Goal: Information Seeking & Learning: Learn about a topic

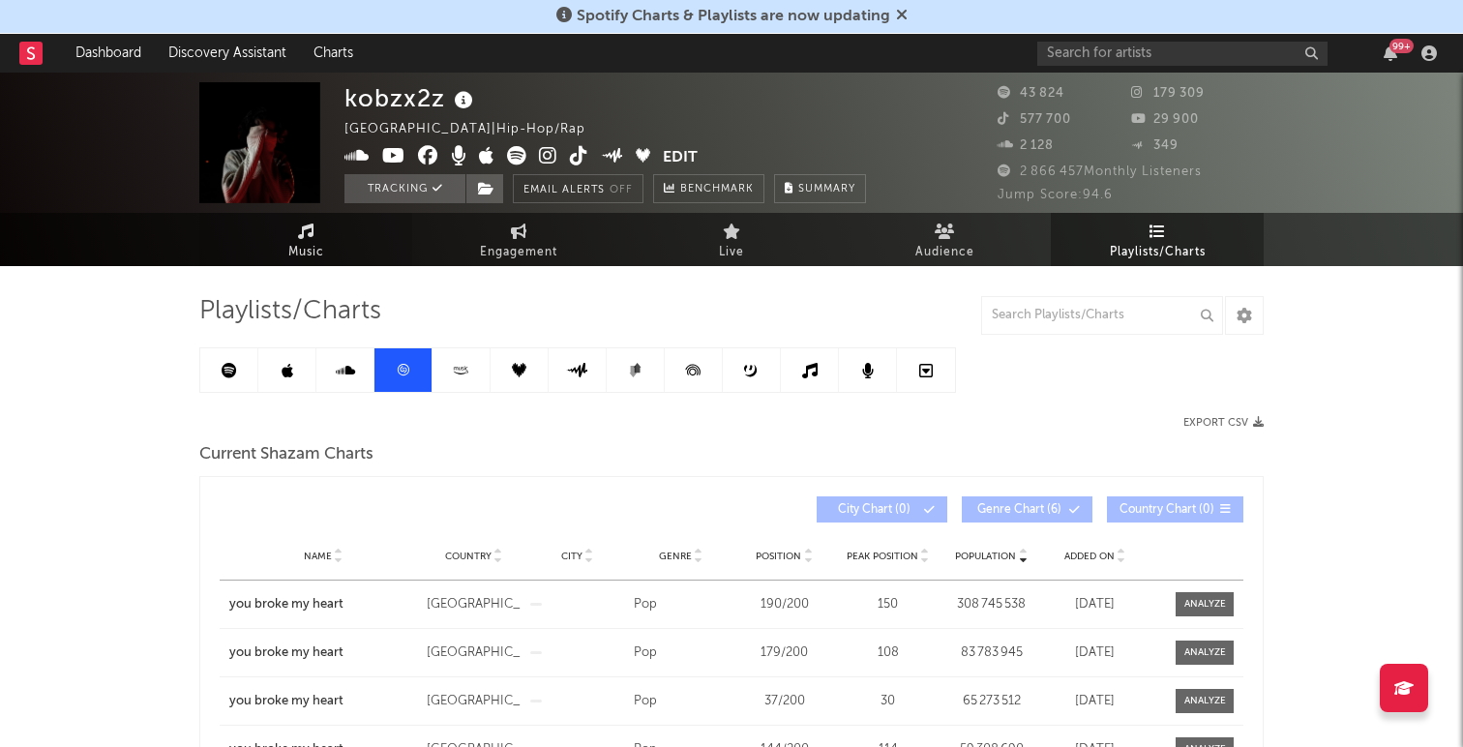
click at [313, 220] on link "Music" at bounding box center [305, 239] width 213 height 53
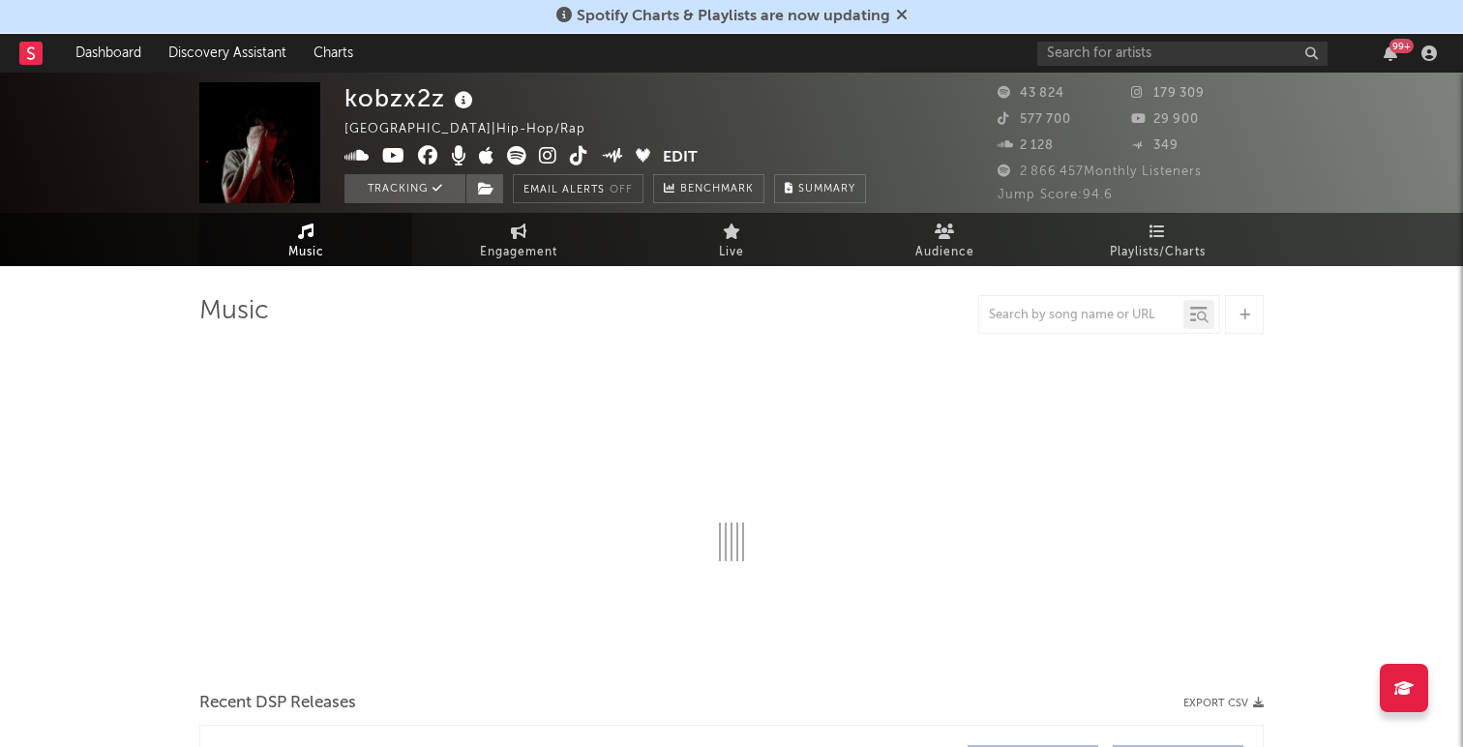
select select "6m"
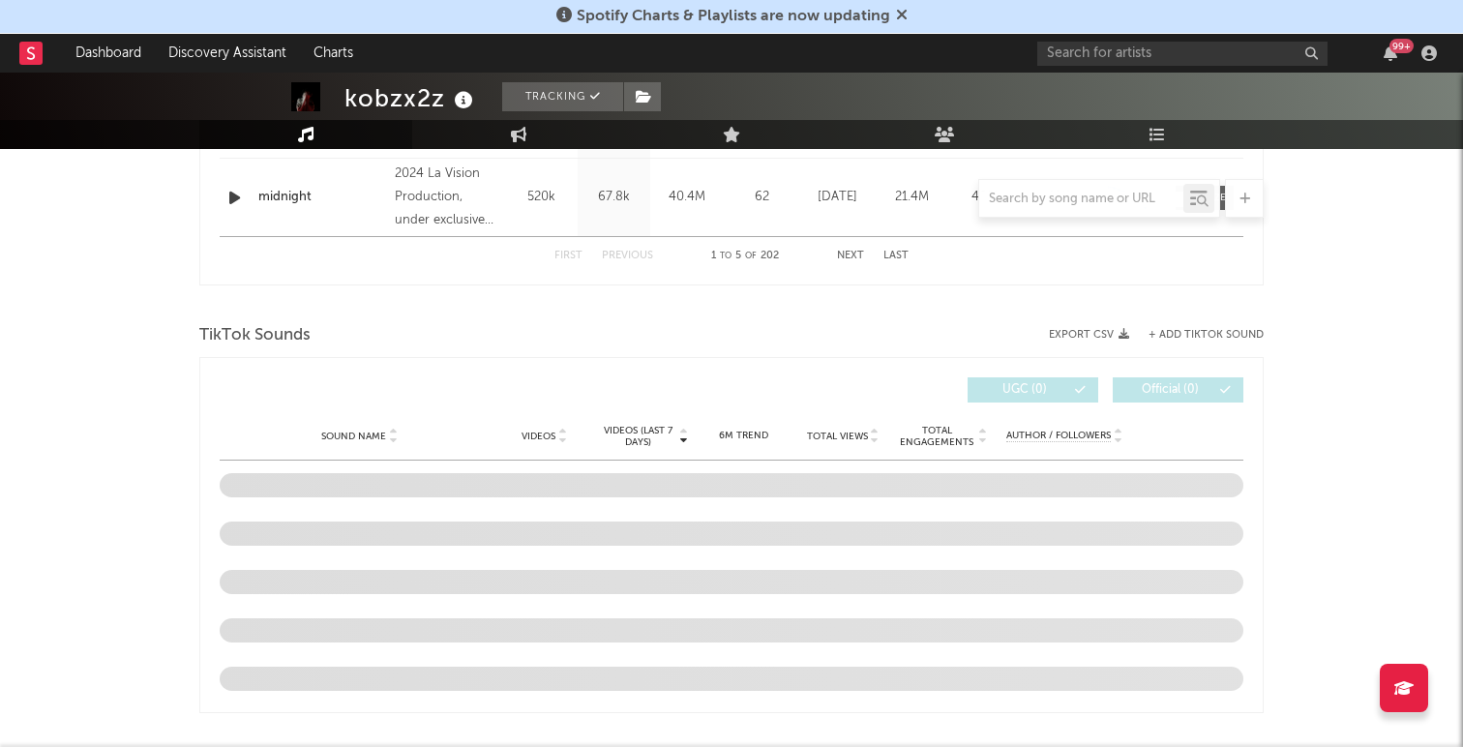
scroll to position [1158, 0]
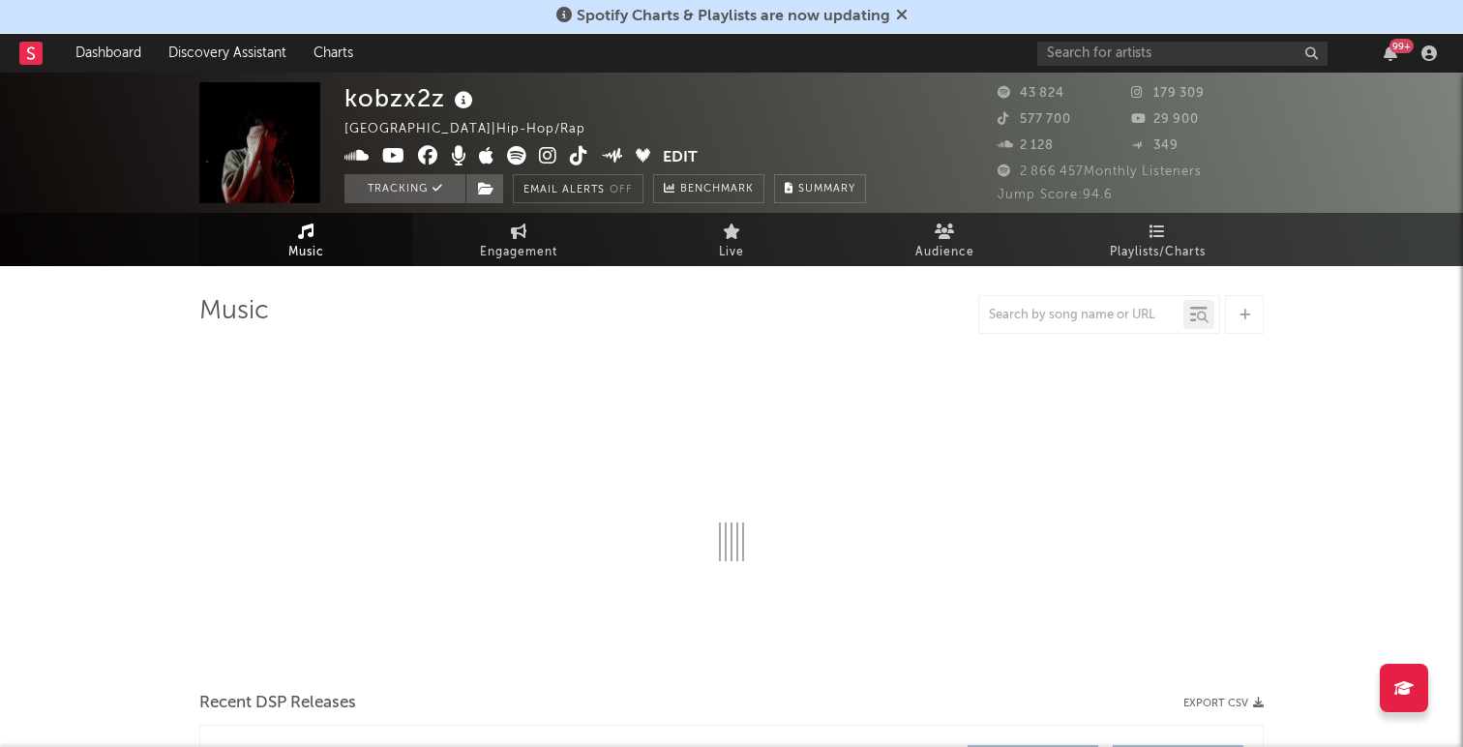
select select "6m"
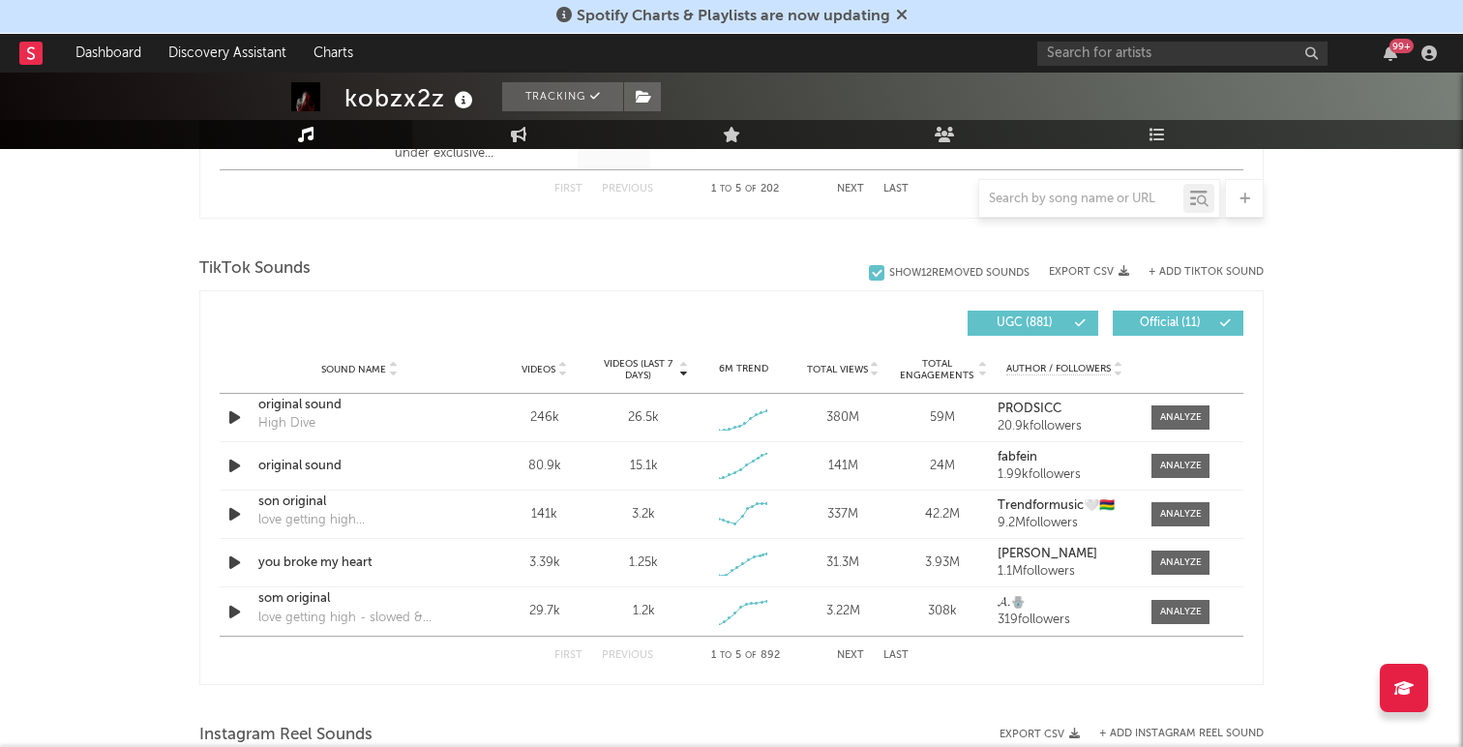
scroll to position [1363, 0]
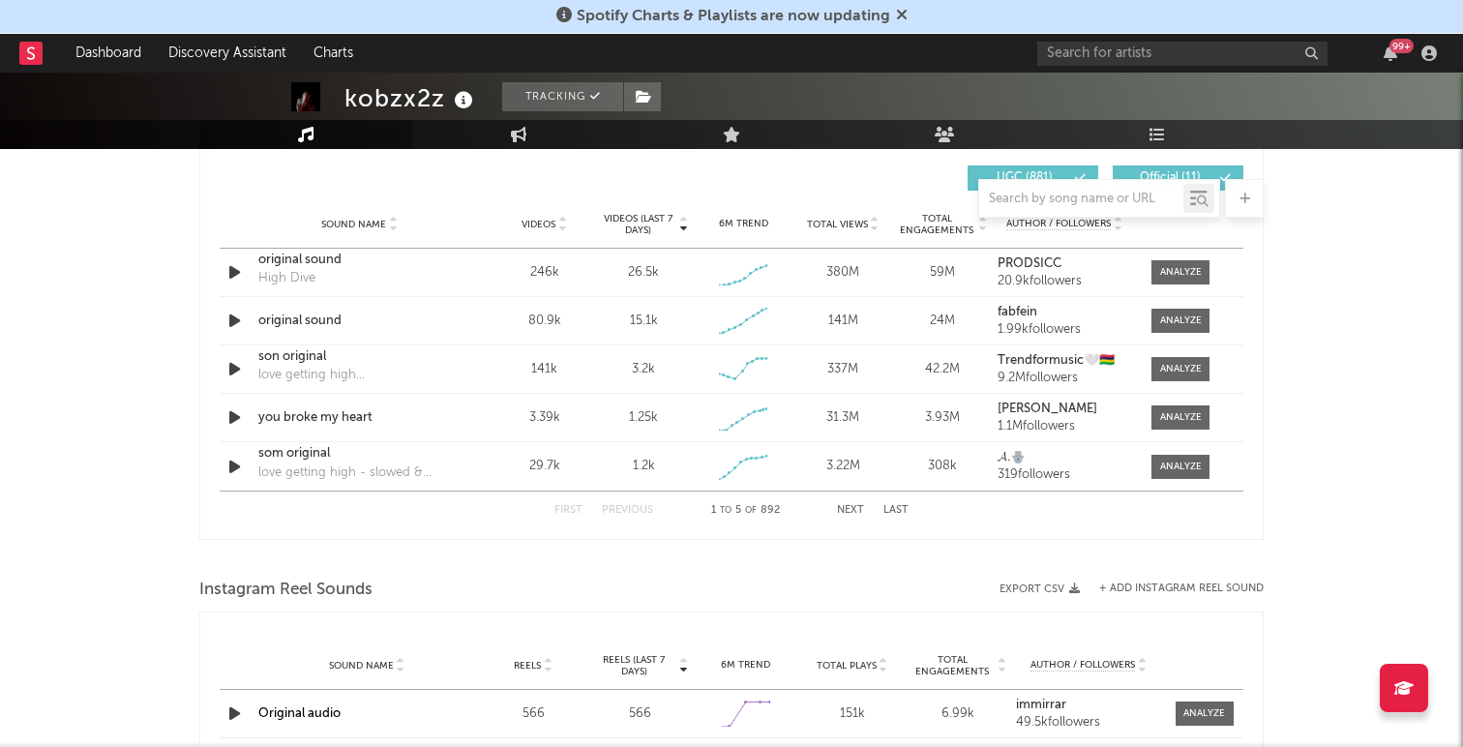
click at [852, 510] on button "Next" at bounding box center [850, 510] width 27 height 11
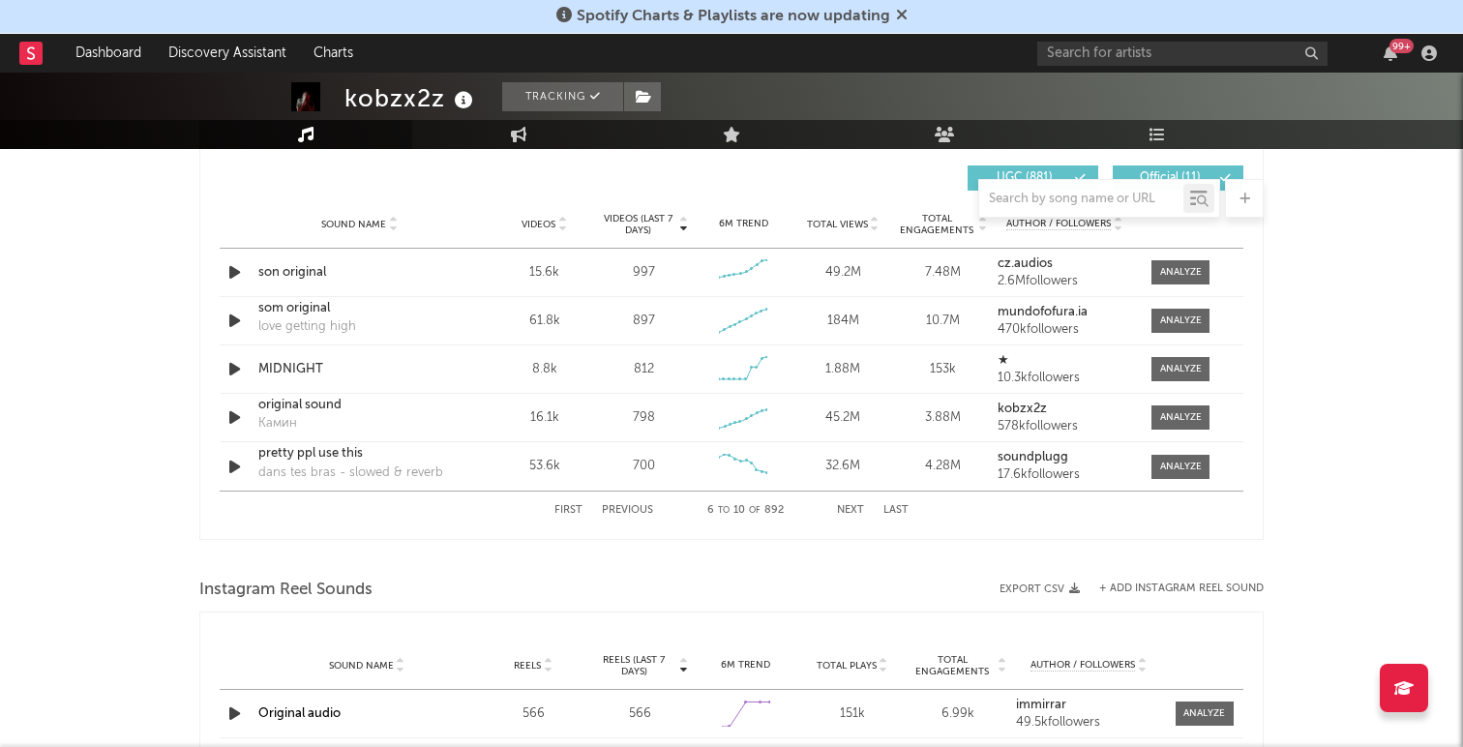
click at [622, 511] on button "Previous" at bounding box center [627, 510] width 51 height 11
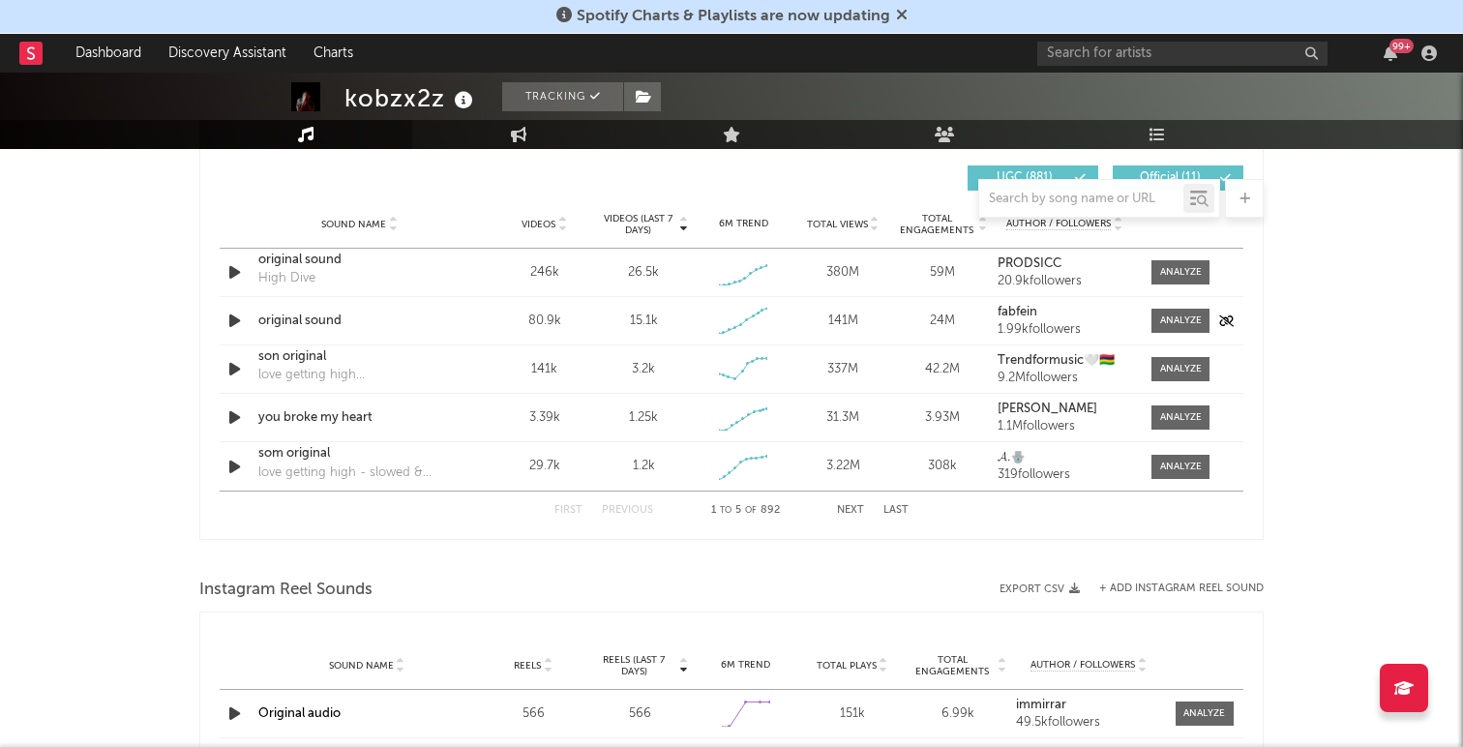
click at [230, 316] on icon "button" at bounding box center [234, 321] width 20 height 24
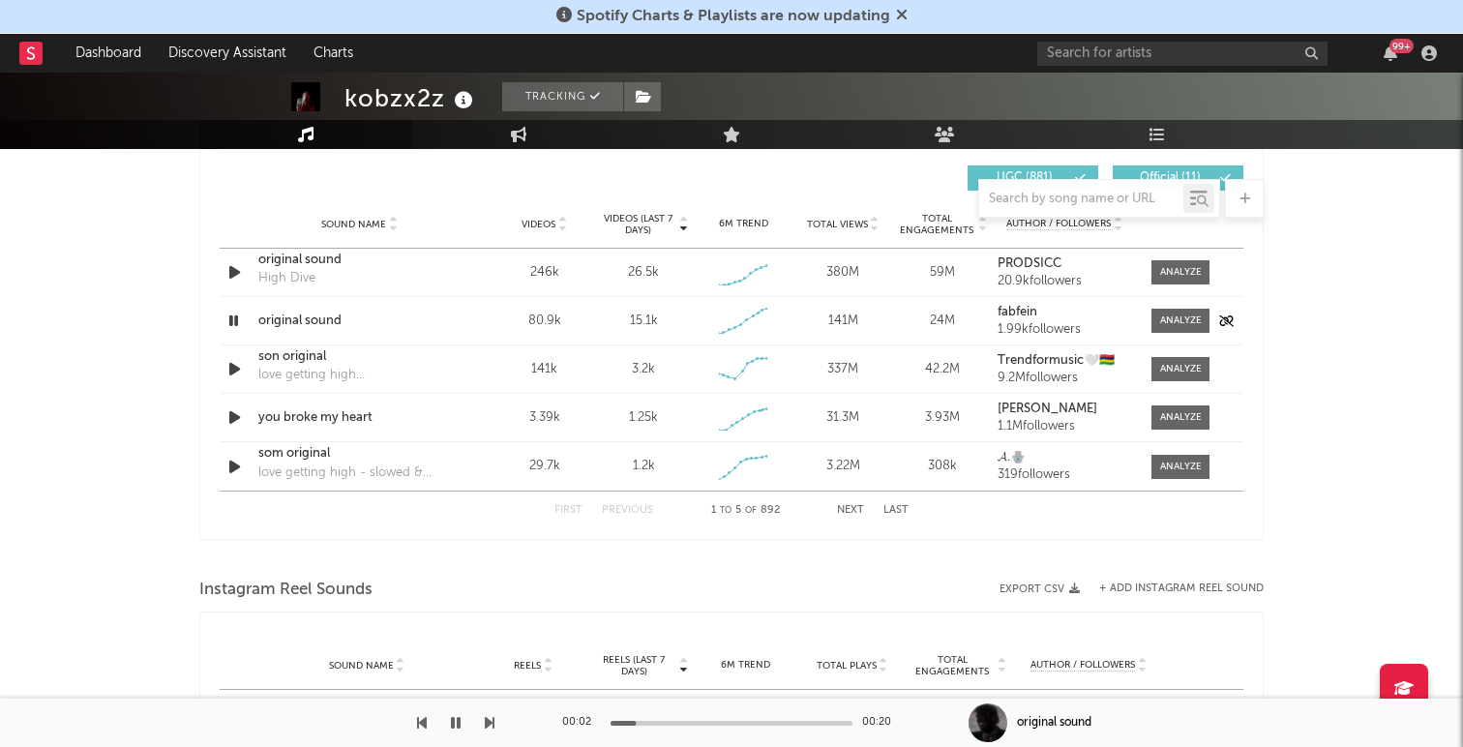
click at [232, 316] on icon "button" at bounding box center [233, 321] width 18 height 24
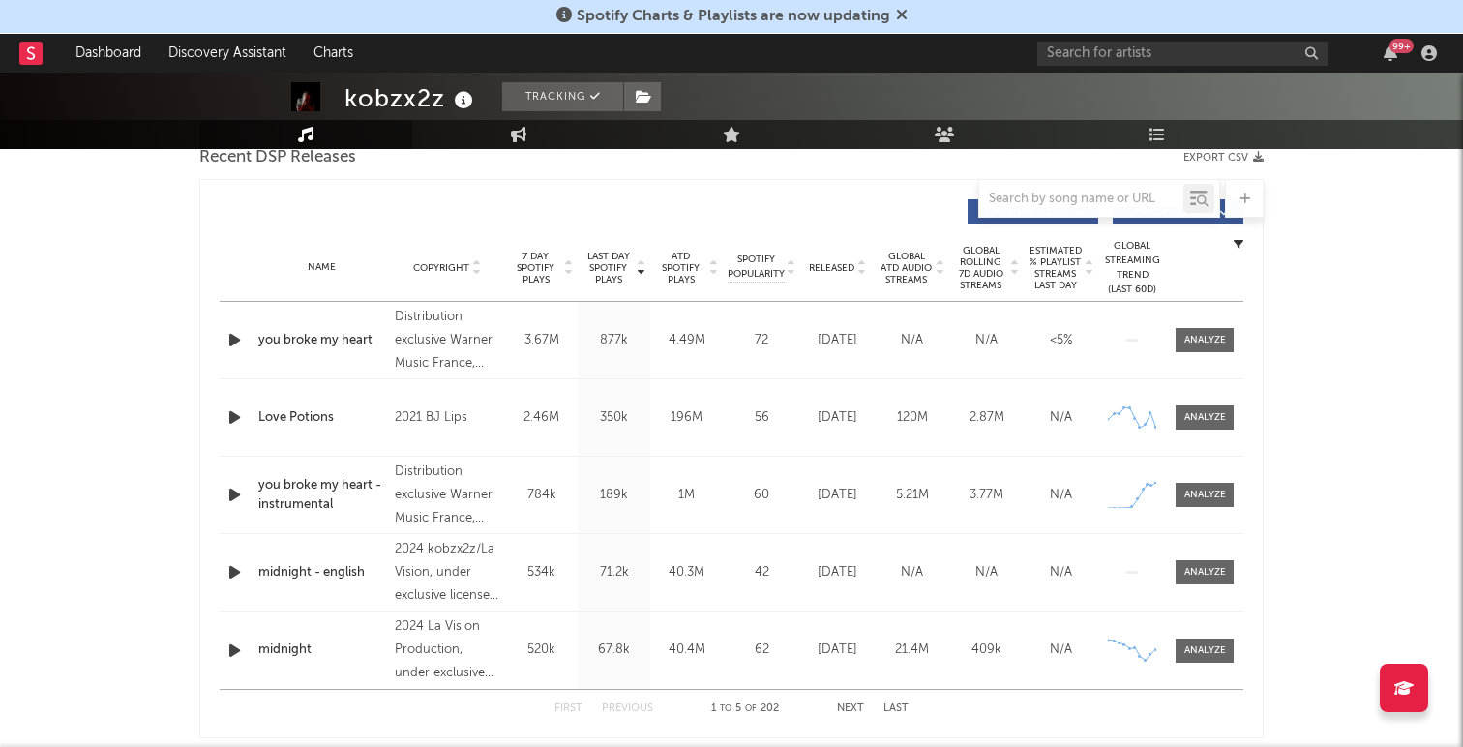
scroll to position [697, 0]
